Goal: Information Seeking & Learning: Check status

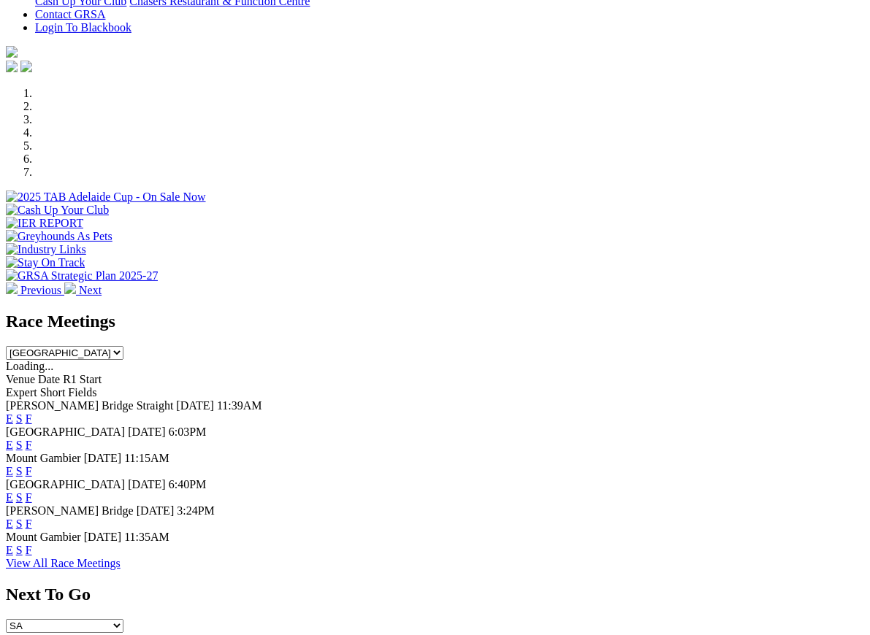
scroll to position [375, 0]
click at [567, 518] on div "E S F" at bounding box center [435, 524] width 858 height 13
click at [32, 518] on link "F" at bounding box center [29, 524] width 7 height 12
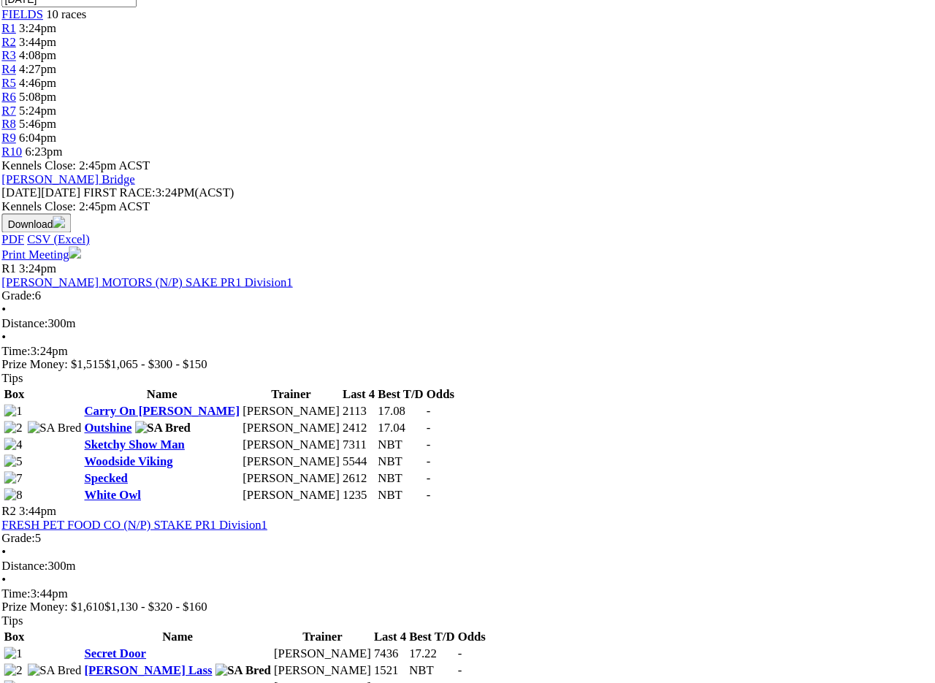
scroll to position [500, 2]
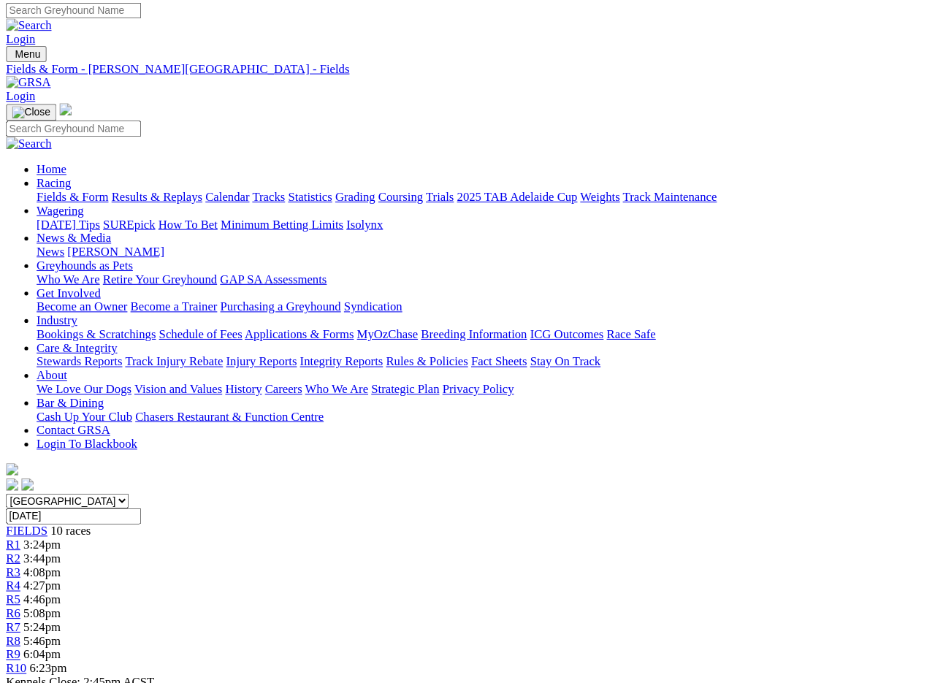
scroll to position [0, 0]
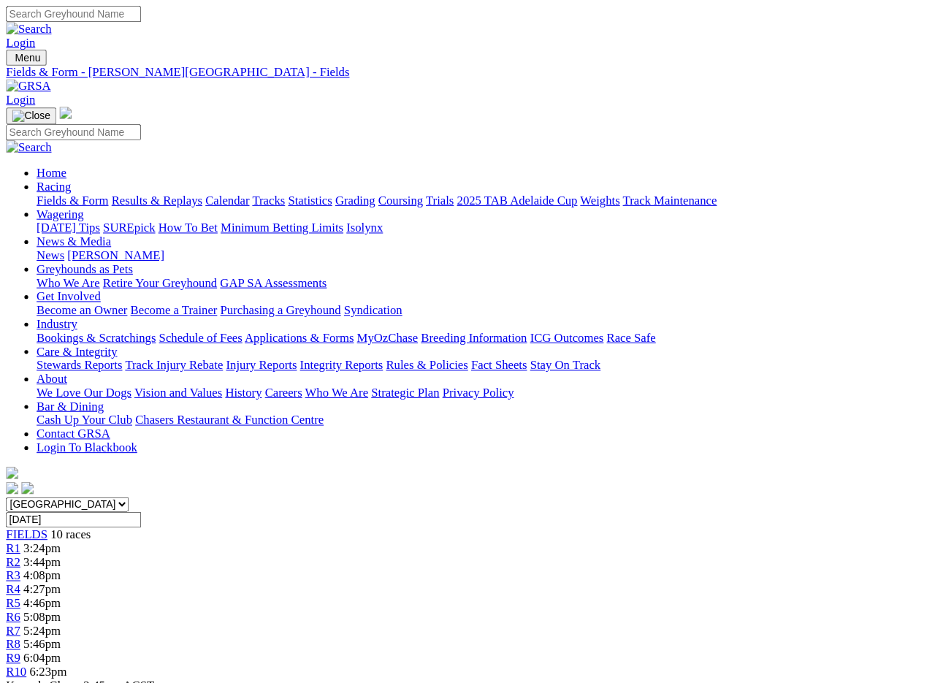
click at [58, 185] on link "Fields & Form" at bounding box center [69, 191] width 69 height 12
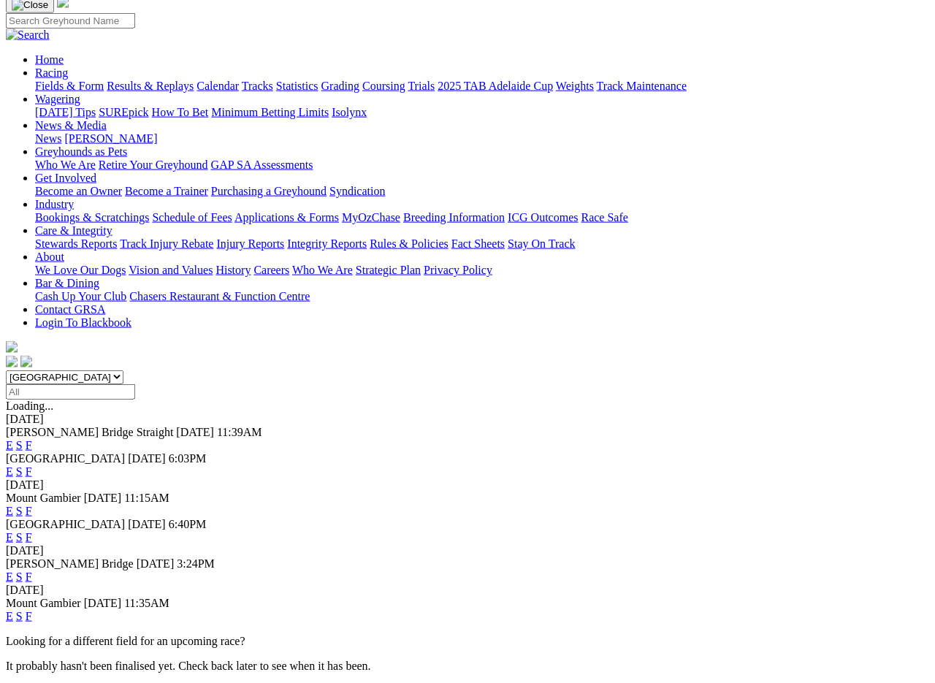
scroll to position [107, 0]
click at [32, 609] on link "F" at bounding box center [29, 615] width 7 height 12
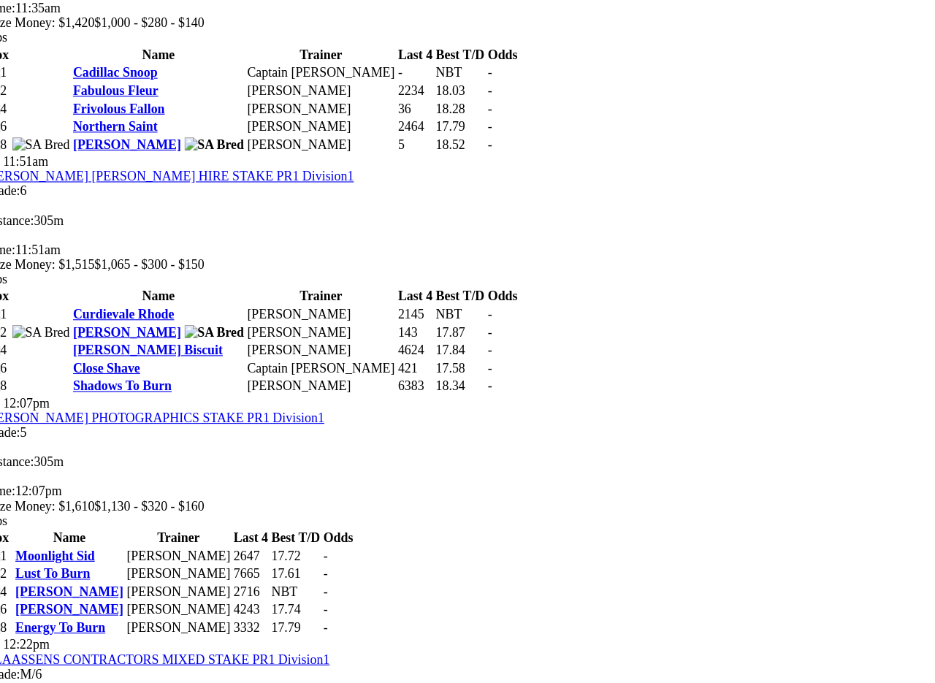
scroll to position [768, 1]
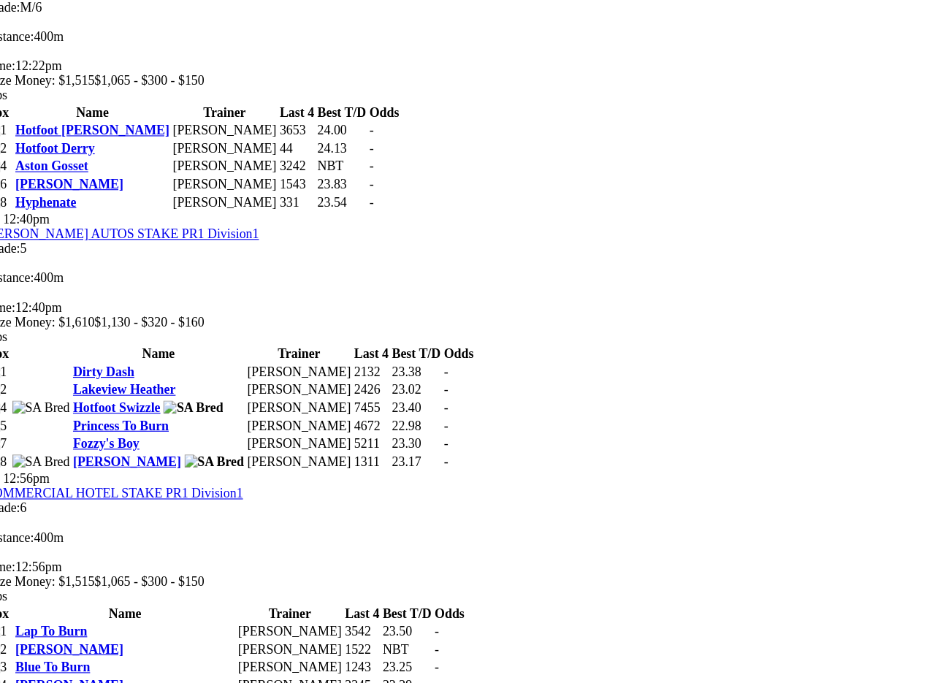
scroll to position [1366, 1]
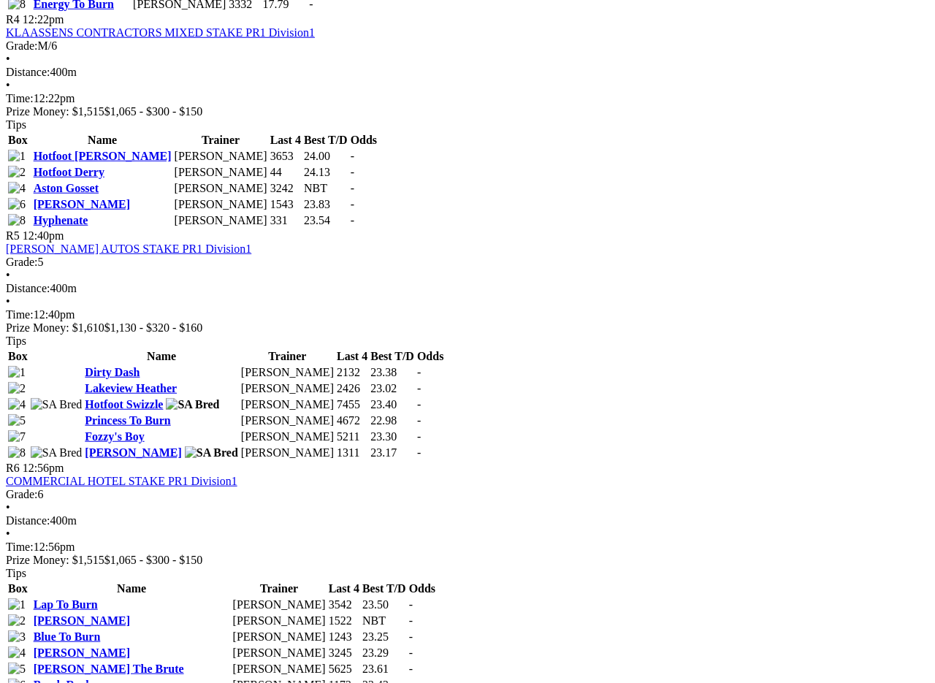
scroll to position [1396, 0]
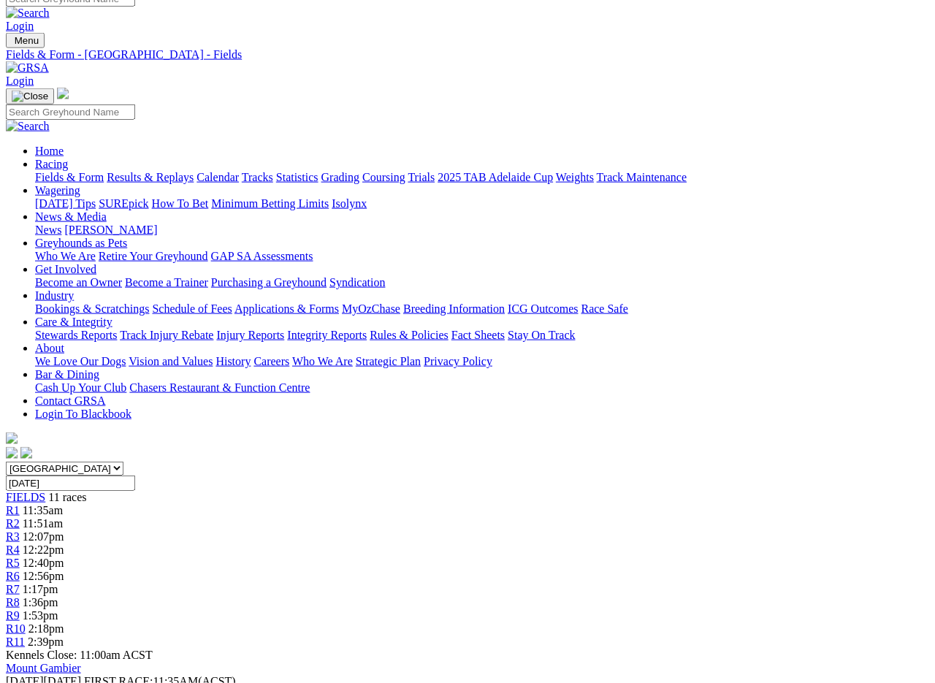
scroll to position [0, 0]
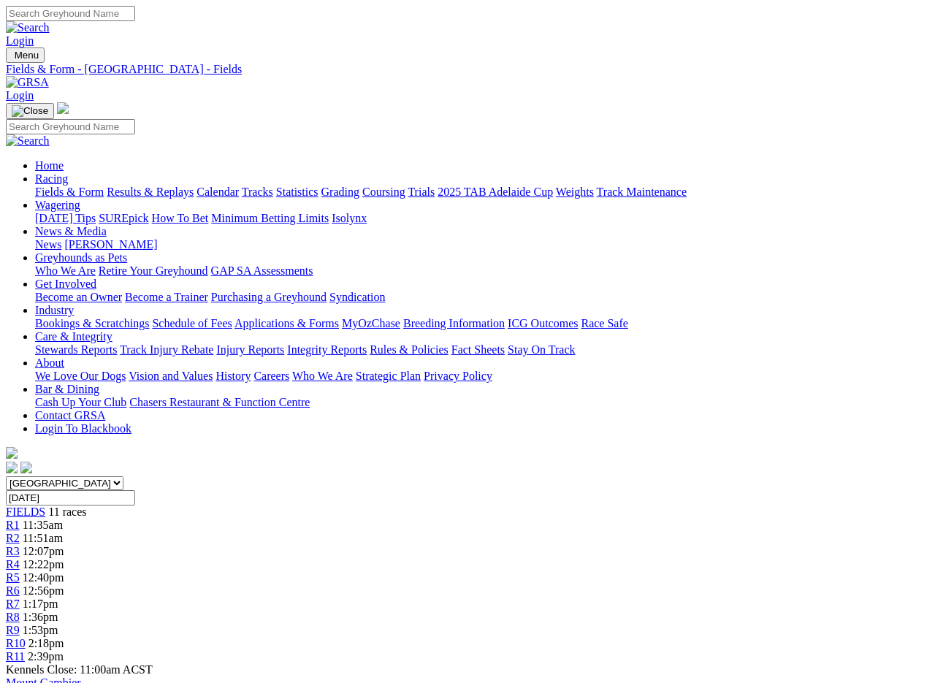
click at [188, 185] on link "Results & Replays" at bounding box center [150, 191] width 87 height 12
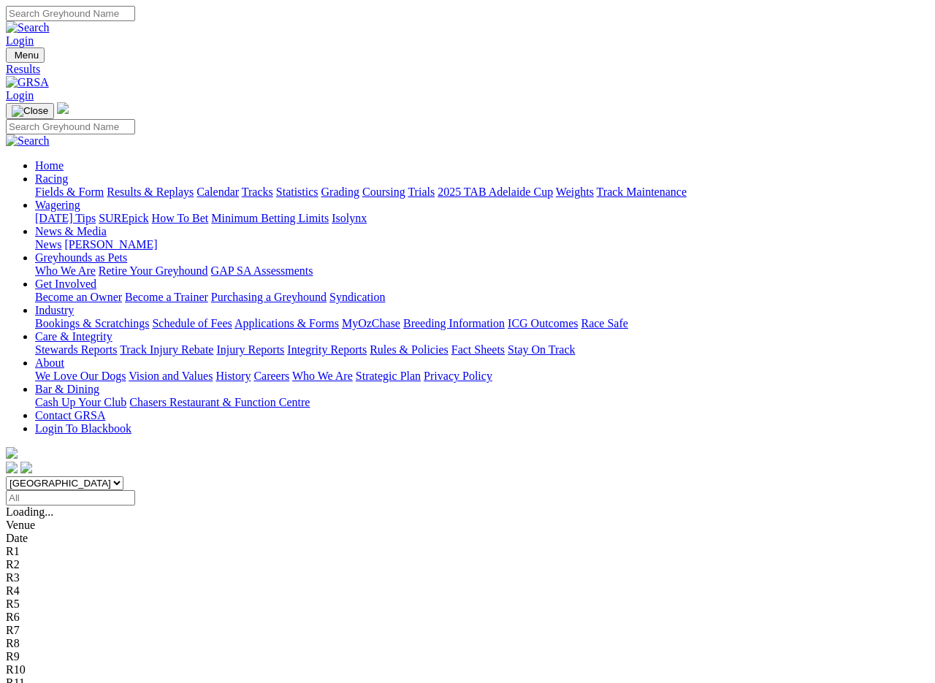
scroll to position [2, 0]
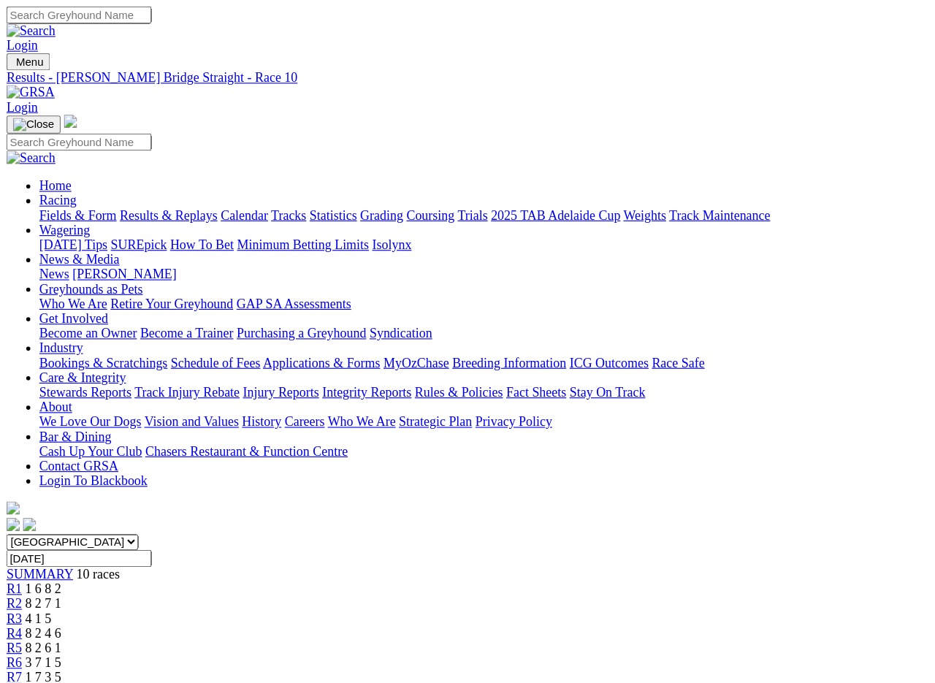
scroll to position [2, 0]
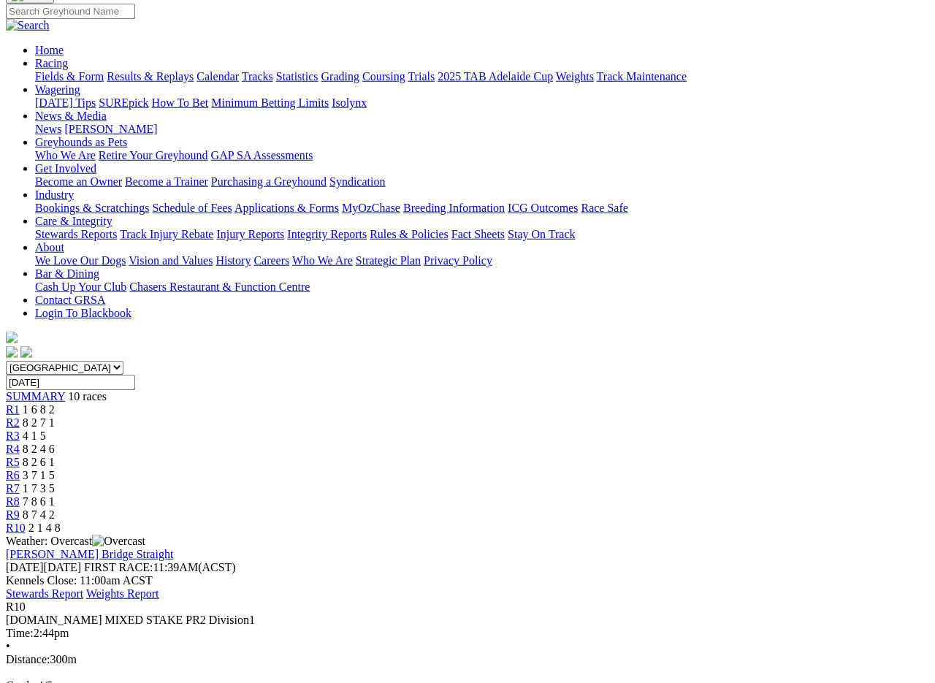
scroll to position [113, 0]
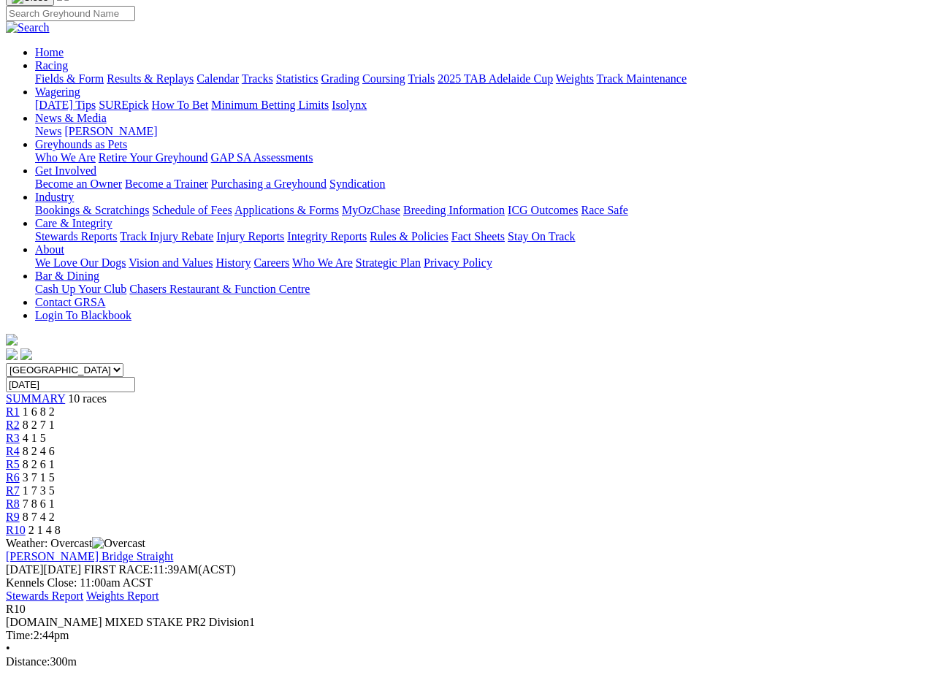
click at [20, 510] on link "R9" at bounding box center [13, 516] width 14 height 12
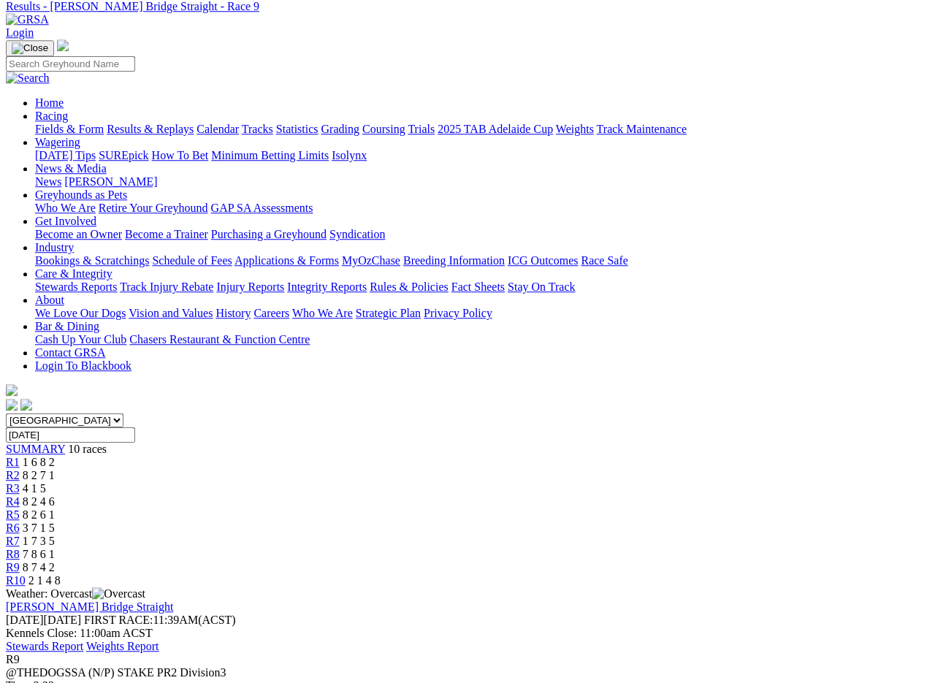
scroll to position [64, 0]
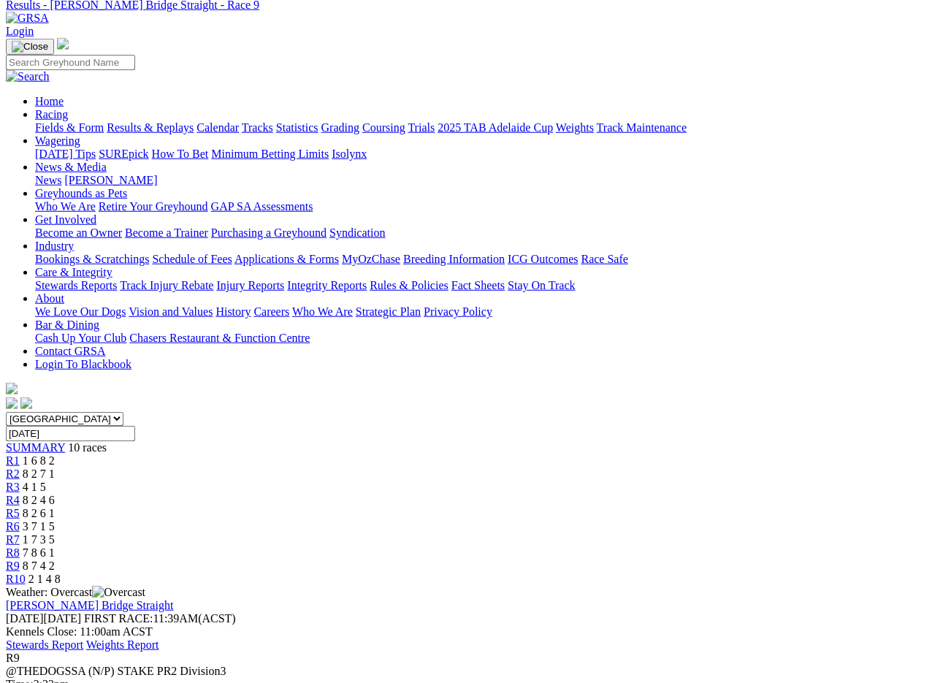
click at [20, 546] on span "R8" at bounding box center [13, 552] width 14 height 12
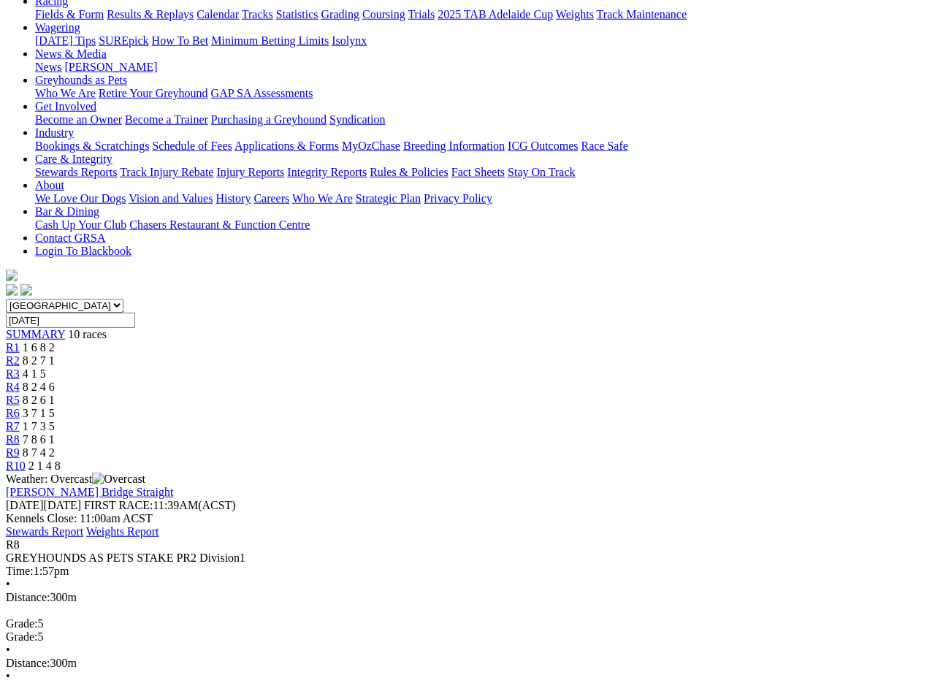
scroll to position [177, 0]
click at [20, 420] on span "R7" at bounding box center [13, 426] width 14 height 12
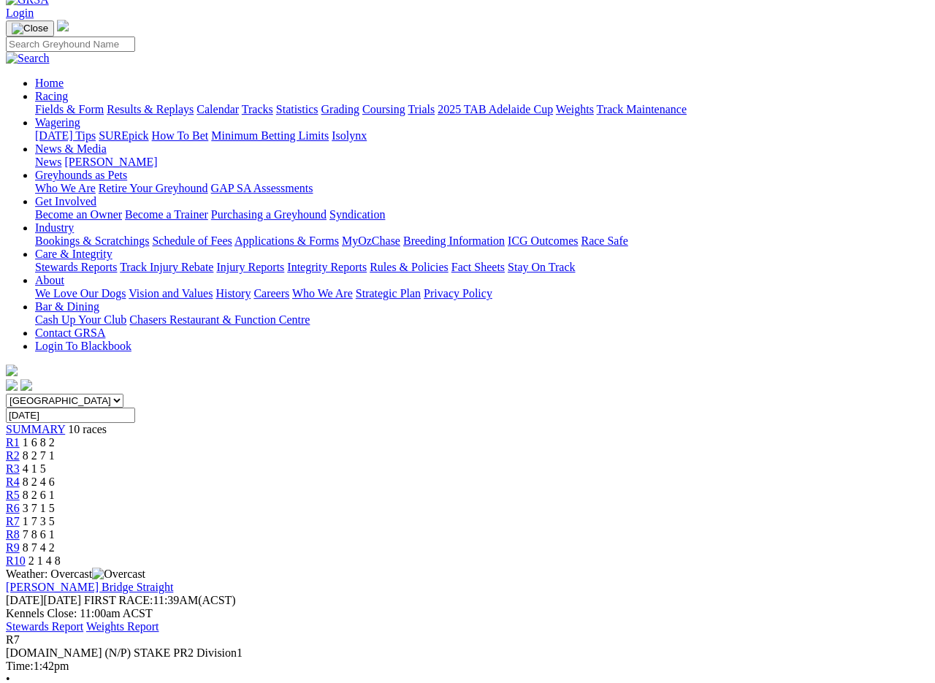
scroll to position [82, 0]
click at [20, 502] on span "R6" at bounding box center [13, 508] width 14 height 12
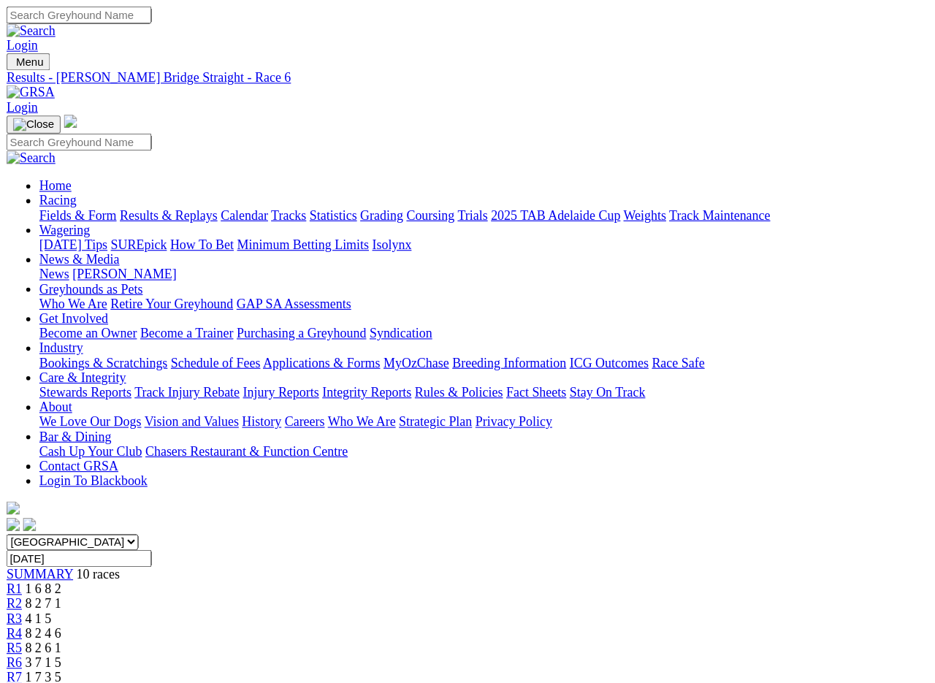
scroll to position [2, 0]
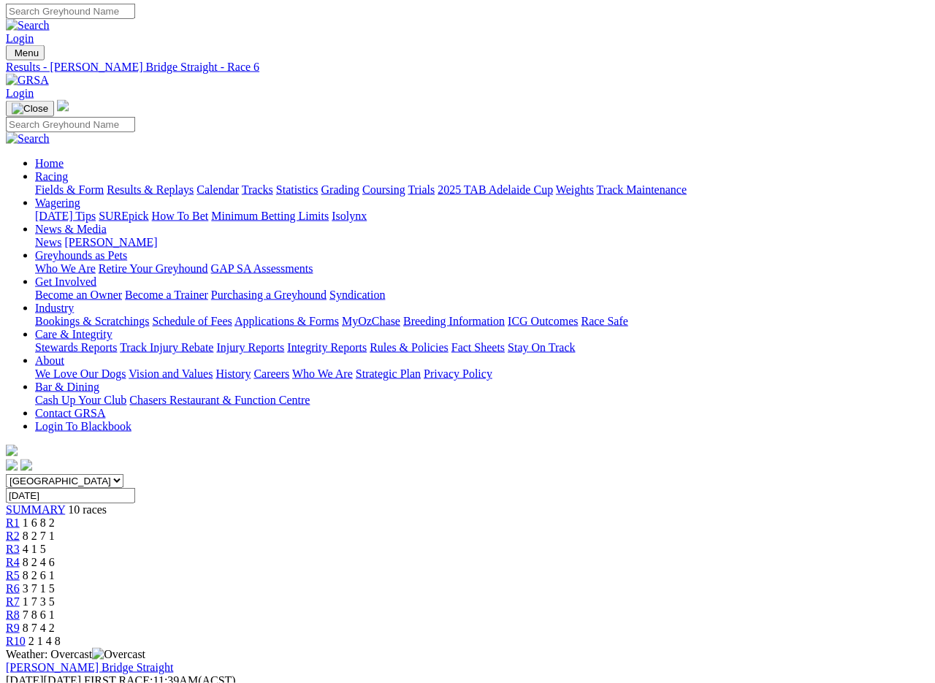
click at [20, 569] on span "R5" at bounding box center [13, 575] width 14 height 12
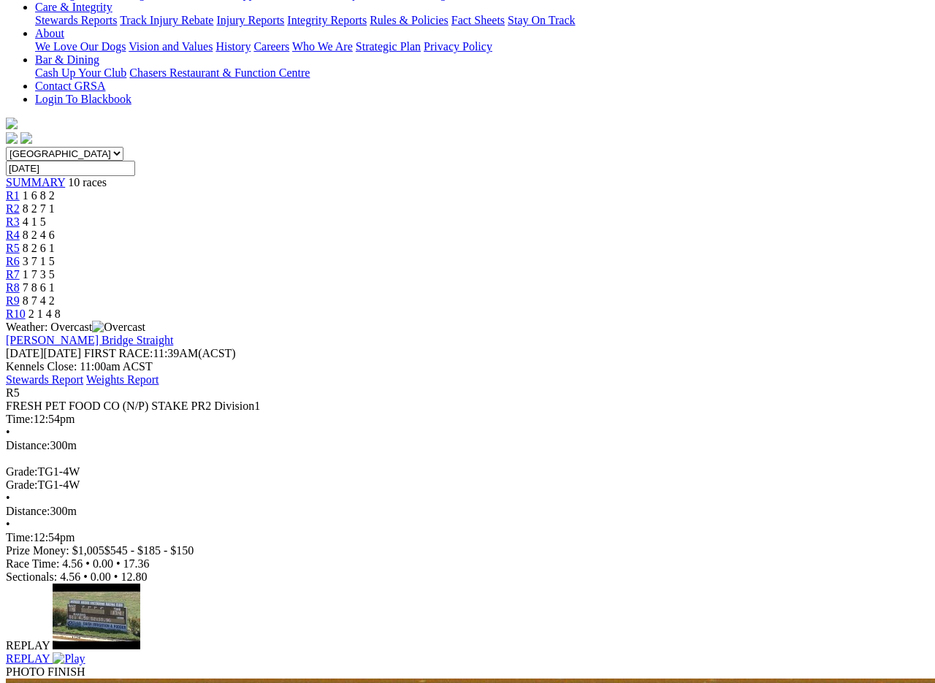
scroll to position [330, 0]
